Goal: Check status: Check status

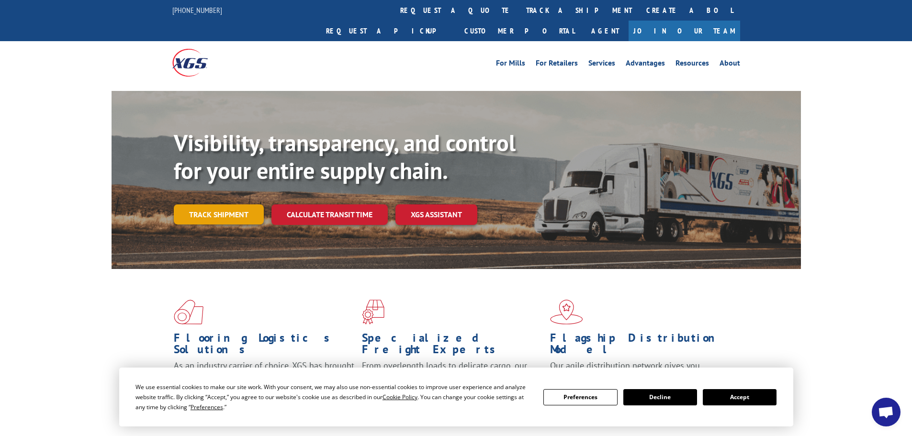
click at [236, 204] on link "Track shipment" at bounding box center [219, 214] width 90 height 20
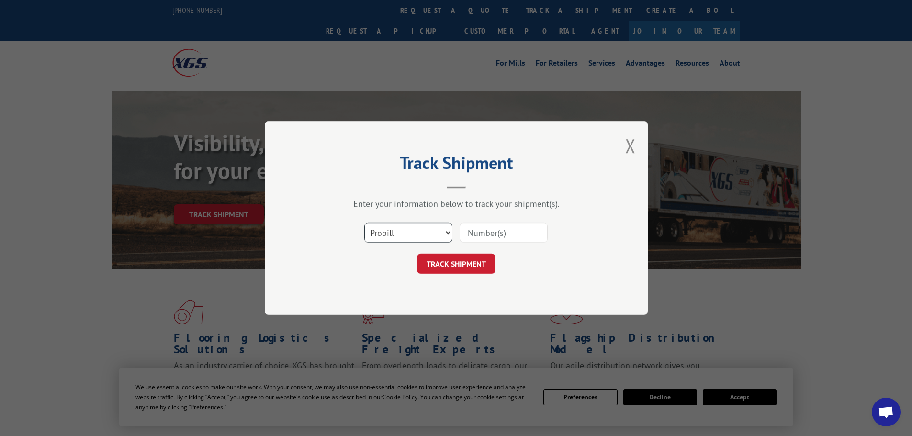
click at [439, 233] on select "Select category... Probill BOL PO" at bounding box center [408, 233] width 88 height 20
select select "bol"
click at [364, 223] on select "Select category... Probill BOL PO" at bounding box center [408, 233] width 88 height 20
click at [492, 234] on input at bounding box center [504, 233] width 88 height 20
paste input "2870761"
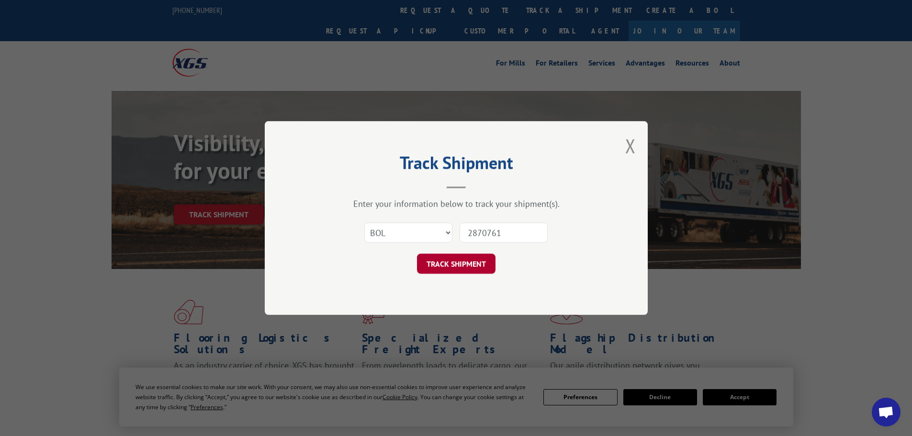
type input "2870761"
click at [465, 263] on button "TRACK SHIPMENT" at bounding box center [456, 264] width 79 height 20
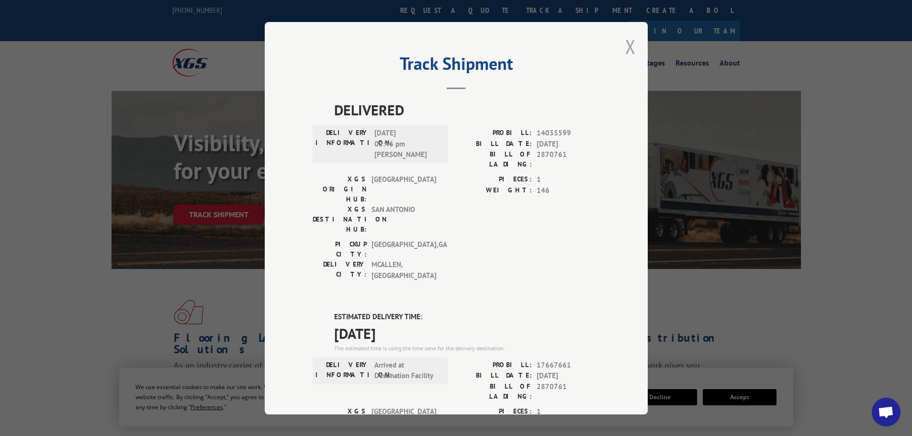
click at [630, 50] on button "Close modal" at bounding box center [630, 46] width 11 height 25
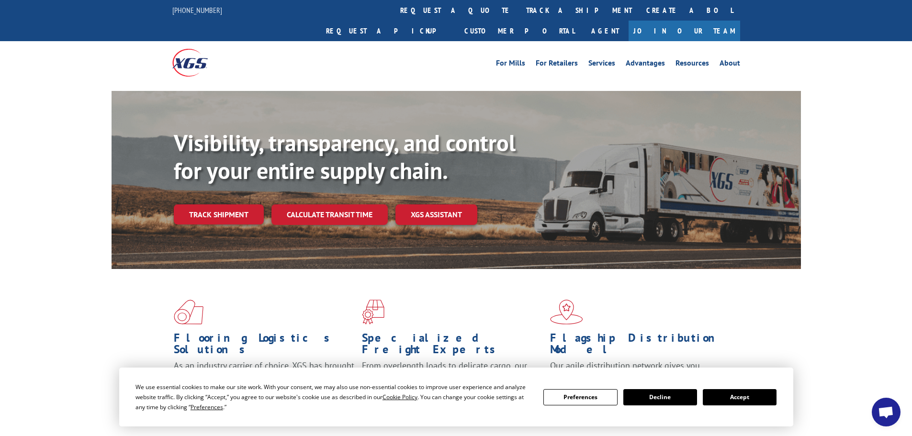
click at [661, 398] on button "Decline" at bounding box center [660, 397] width 74 height 16
